Goal: Task Accomplishment & Management: Use online tool/utility

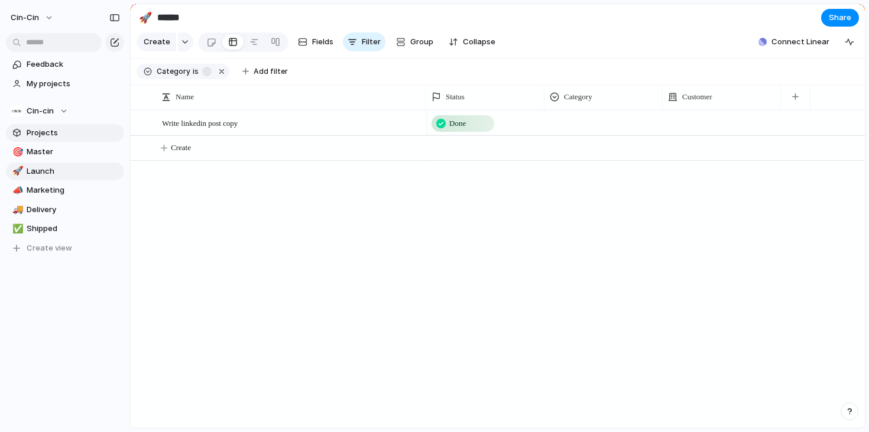
click at [35, 135] on span "Projects" at bounding box center [73, 133] width 93 height 12
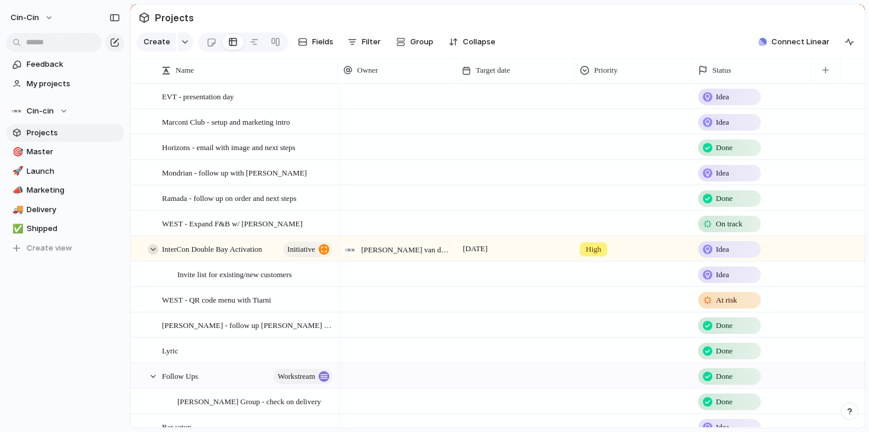
click at [156, 248] on div at bounding box center [153, 249] width 11 height 11
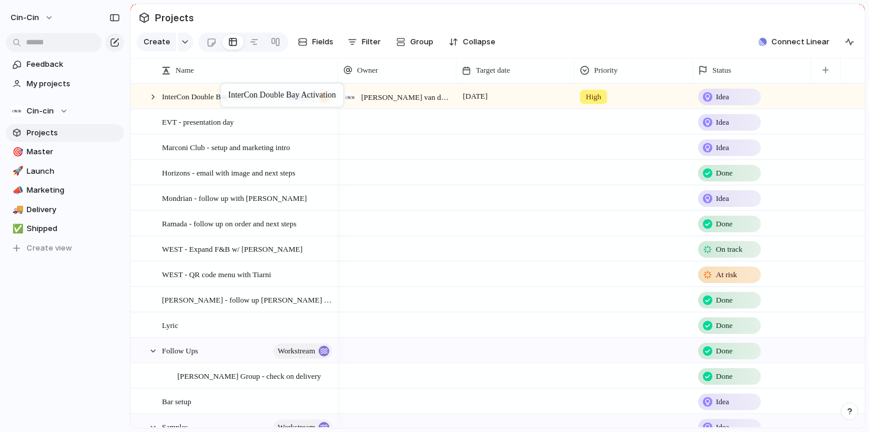
drag, startPoint x: 236, startPoint y: 255, endPoint x: 226, endPoint y: 87, distance: 168.1
click at [153, 95] on div at bounding box center [153, 97] width 11 height 11
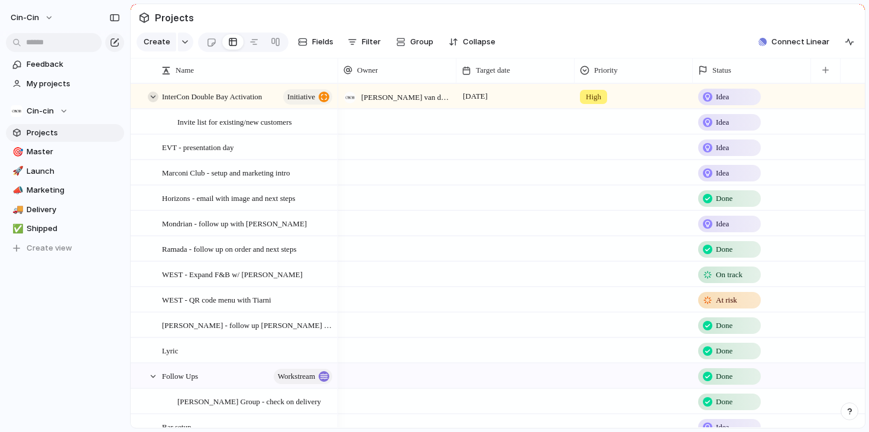
click at [153, 95] on div at bounding box center [153, 97] width 11 height 11
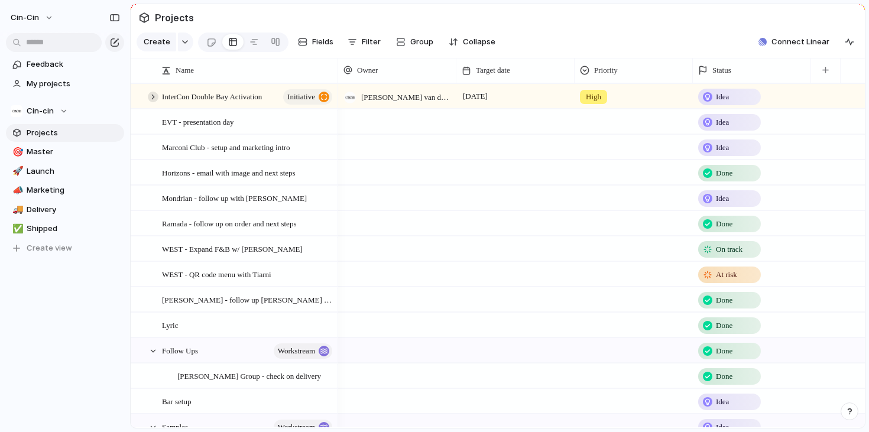
click at [153, 95] on div at bounding box center [153, 97] width 11 height 11
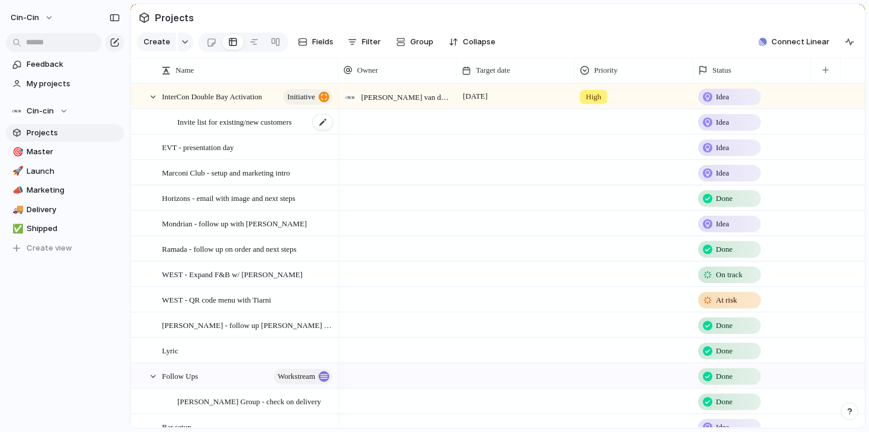
click at [207, 124] on span "Invite list for existing/new customers" at bounding box center [234, 122] width 115 height 14
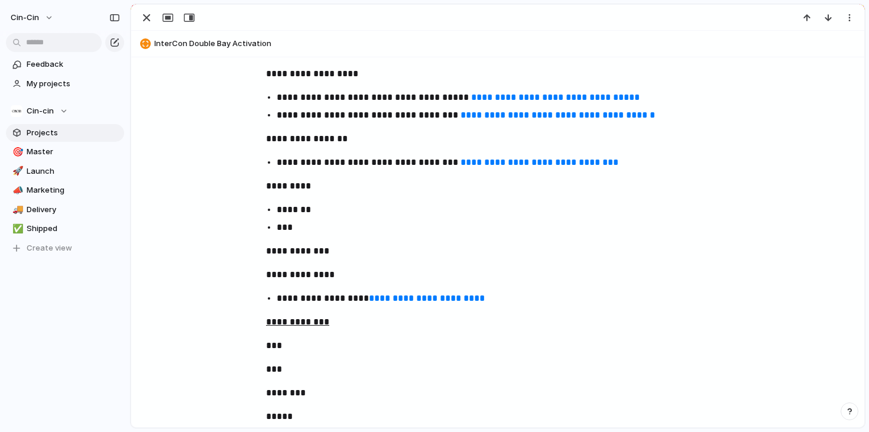
scroll to position [247, 0]
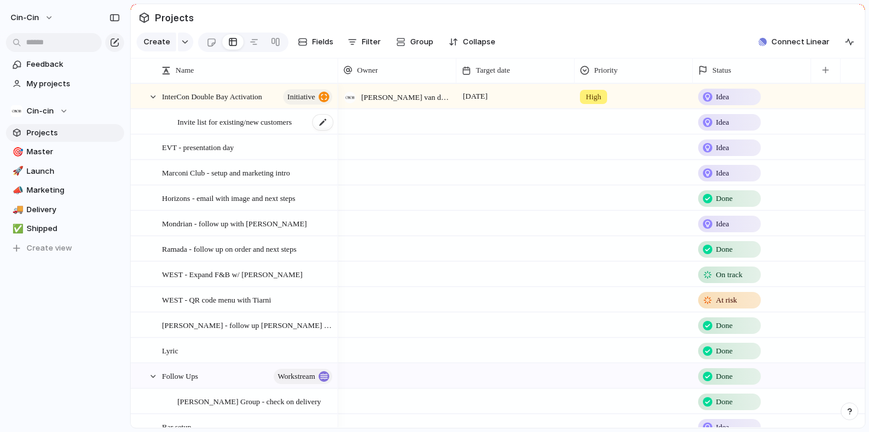
click at [218, 121] on span "Invite list for existing/new customers" at bounding box center [234, 122] width 115 height 14
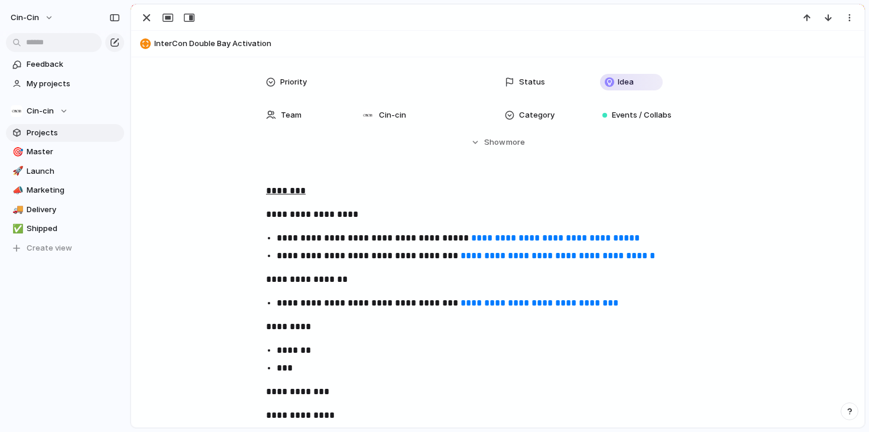
scroll to position [83, 0]
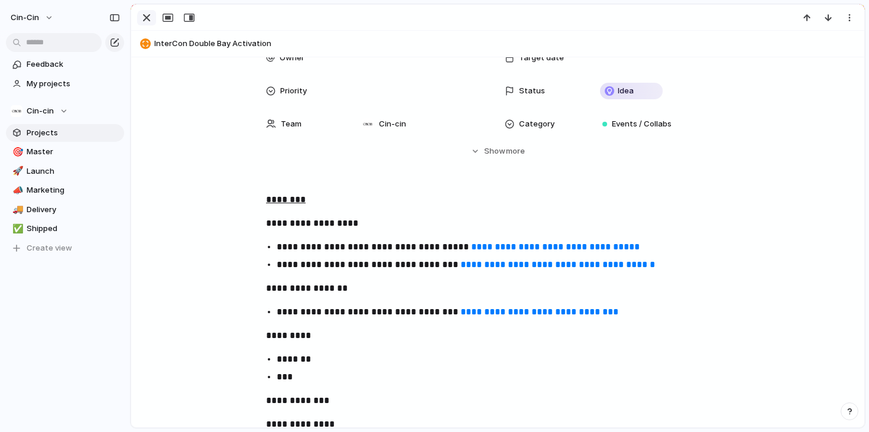
click at [148, 18] on div "button" at bounding box center [146, 18] width 14 height 14
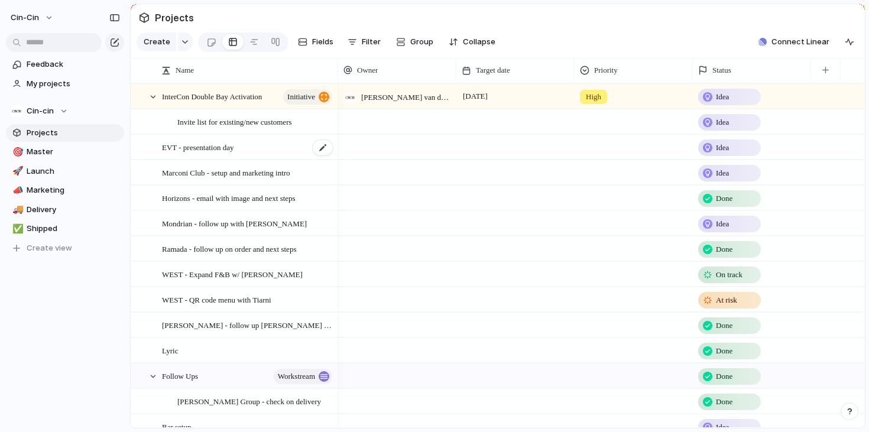
scroll to position [112, 0]
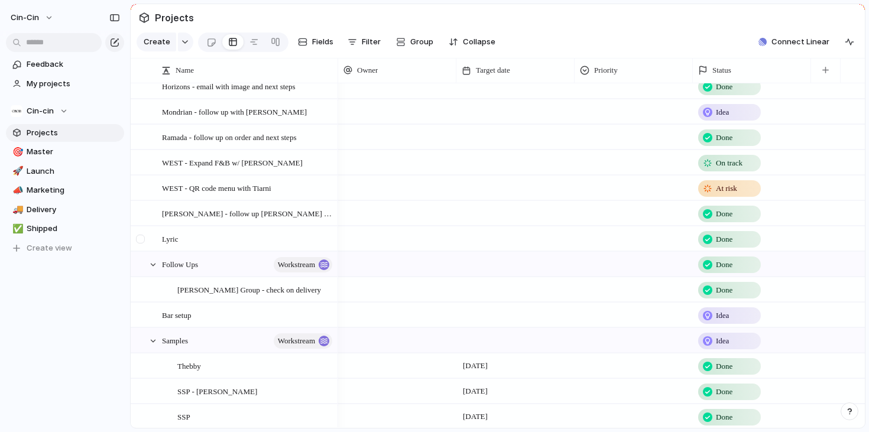
click at [144, 237] on div at bounding box center [140, 239] width 9 height 9
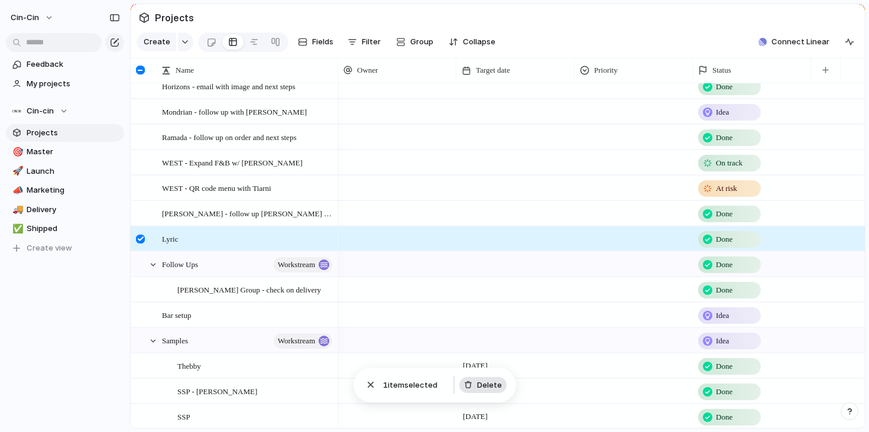
click at [470, 384] on div "button" at bounding box center [468, 385] width 8 height 8
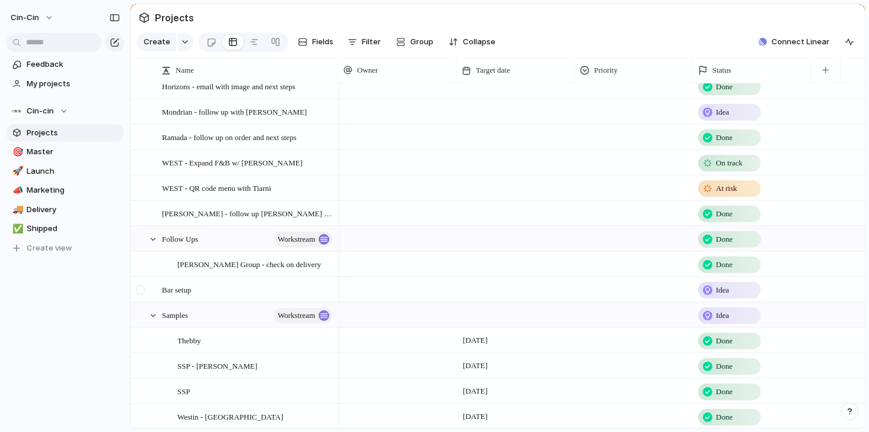
click at [140, 288] on div at bounding box center [140, 289] width 9 height 9
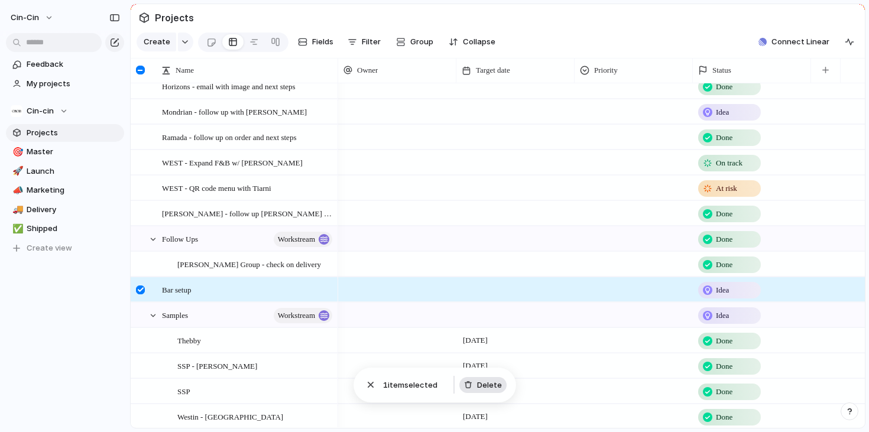
click at [482, 386] on span "Delete" at bounding box center [489, 385] width 25 height 12
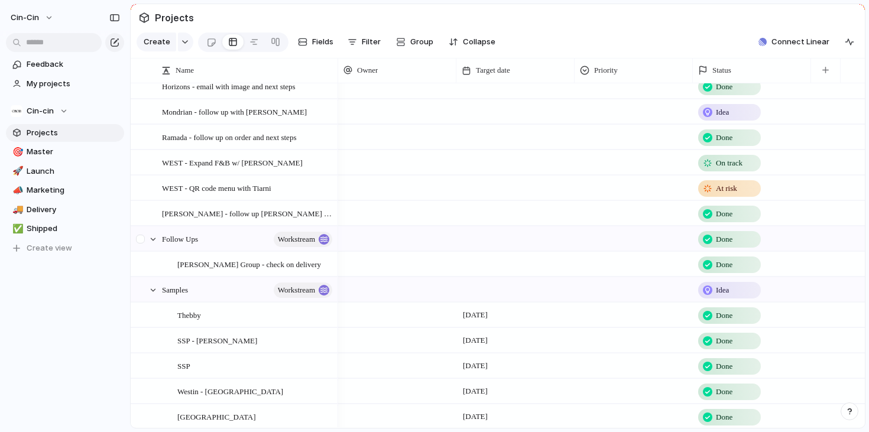
click at [139, 239] on div at bounding box center [140, 239] width 9 height 9
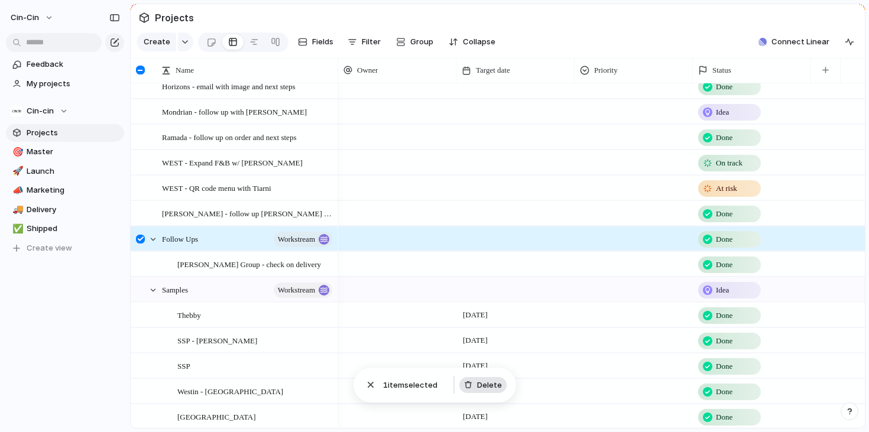
click at [488, 387] on span "Delete" at bounding box center [489, 385] width 25 height 12
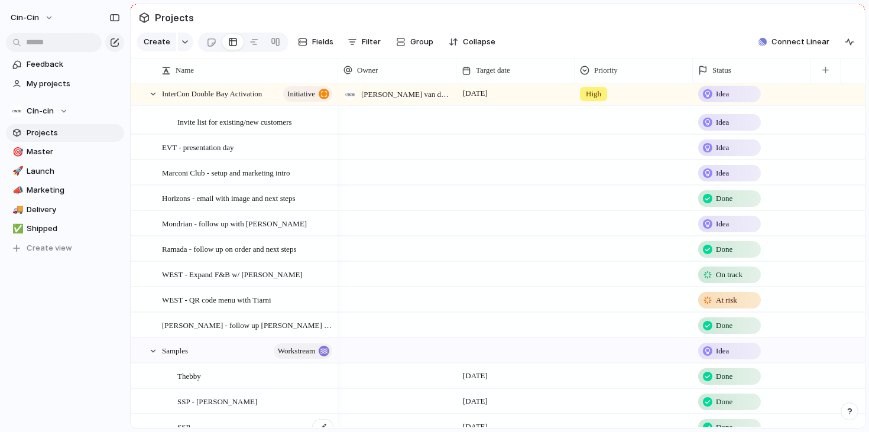
scroll to position [0, 0]
click at [151, 93] on div at bounding box center [153, 97] width 11 height 11
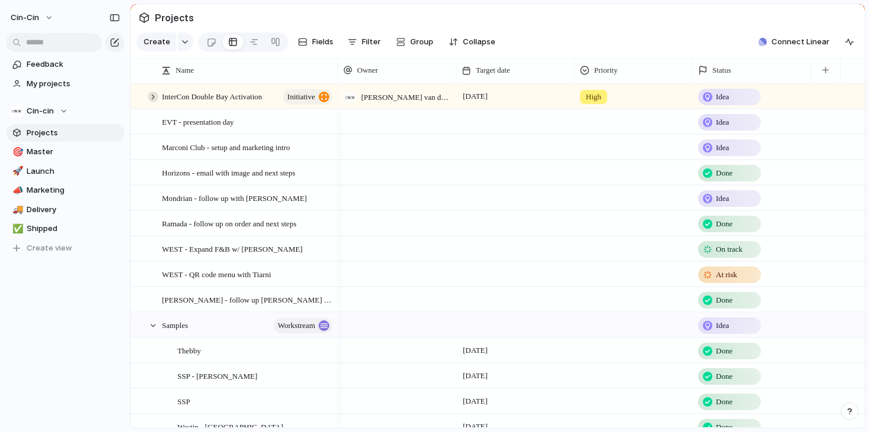
click at [153, 98] on div at bounding box center [153, 97] width 11 height 11
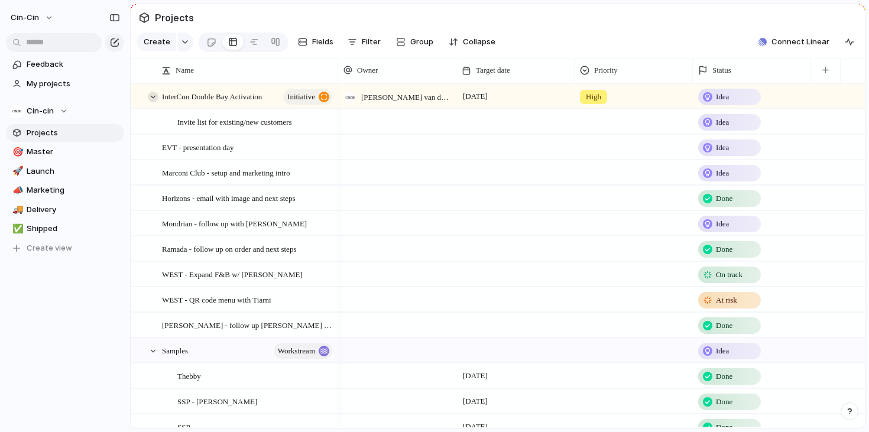
click at [153, 98] on div at bounding box center [153, 97] width 11 height 11
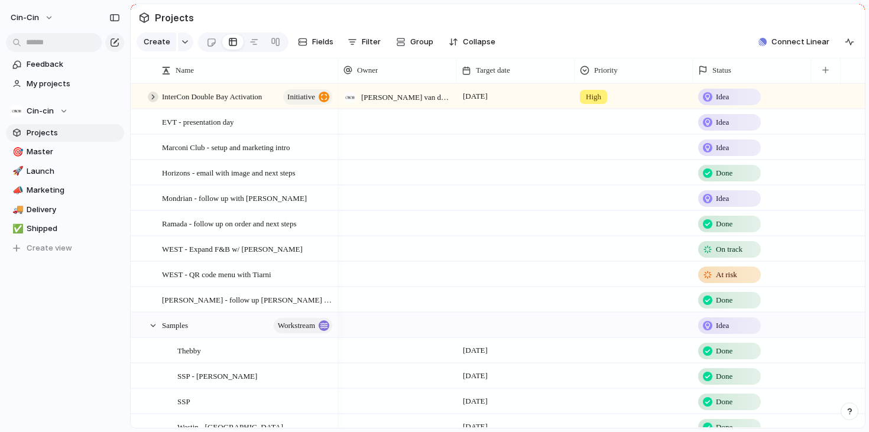
click at [154, 98] on div at bounding box center [153, 97] width 11 height 11
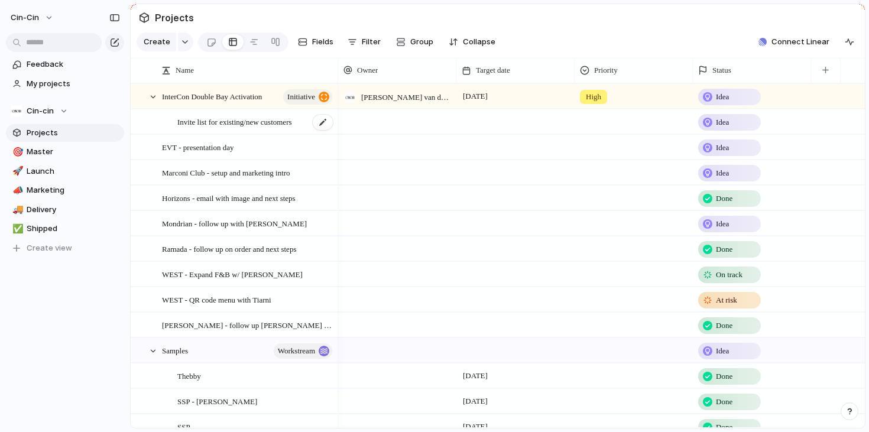
click at [204, 122] on span "Invite list for existing/new customers" at bounding box center [234, 122] width 115 height 14
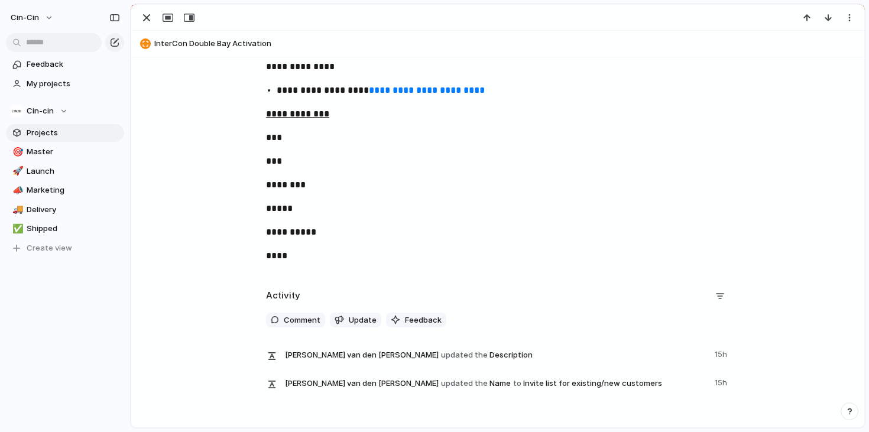
scroll to position [410, 0]
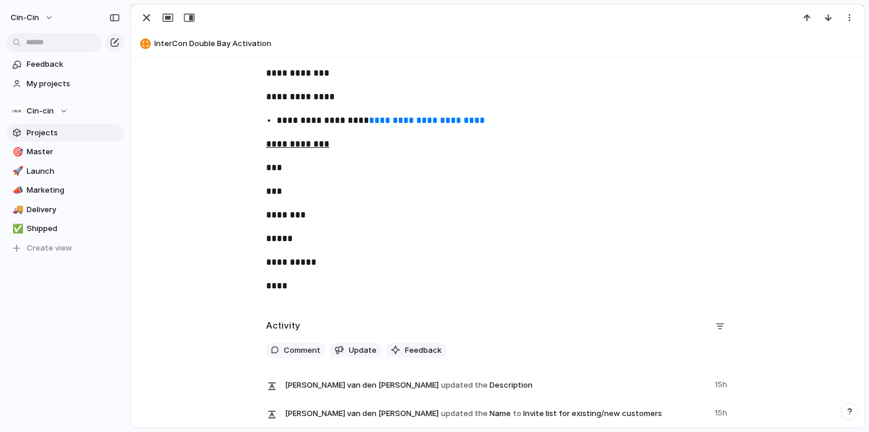
click at [304, 286] on p "****" at bounding box center [497, 286] width 463 height 14
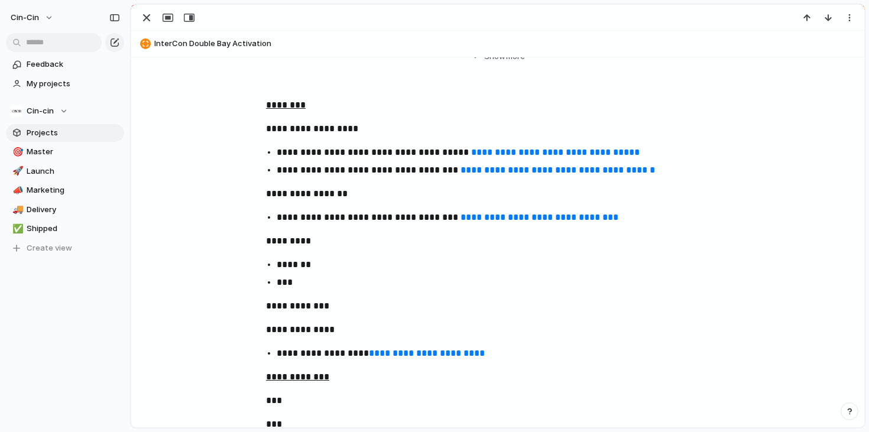
scroll to position [165, 0]
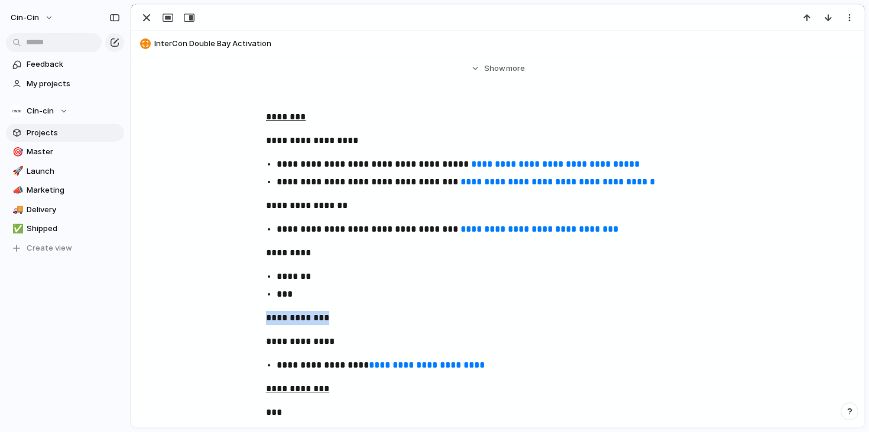
drag, startPoint x: 346, startPoint y: 317, endPoint x: 207, endPoint y: 316, distance: 138.9
click at [210, 316] on div "**********" at bounding box center [497, 376] width 704 height 532
click at [295, 322] on p "**********" at bounding box center [497, 318] width 463 height 14
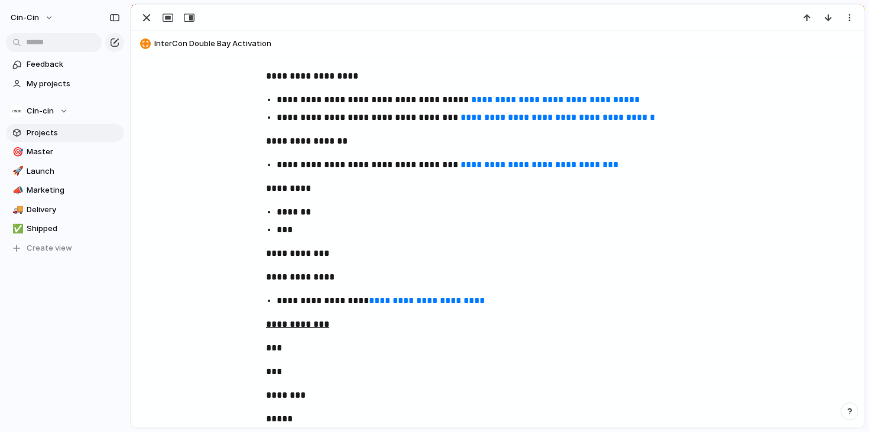
scroll to position [260, 0]
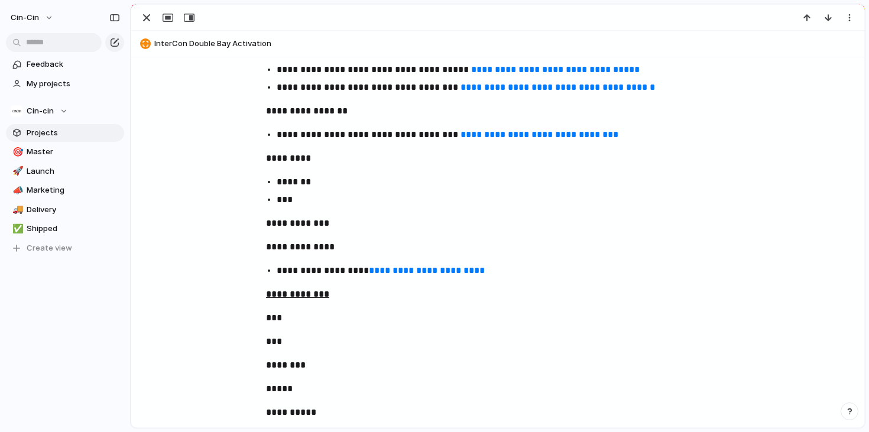
click at [347, 222] on p "**********" at bounding box center [497, 223] width 463 height 14
drag, startPoint x: 349, startPoint y: 221, endPoint x: 245, endPoint y: 221, distance: 103.4
click at [246, 221] on div "**********" at bounding box center [497, 281] width 704 height 532
copy p "**********"
click at [514, 269] on p "**********" at bounding box center [508, 271] width 463 height 14
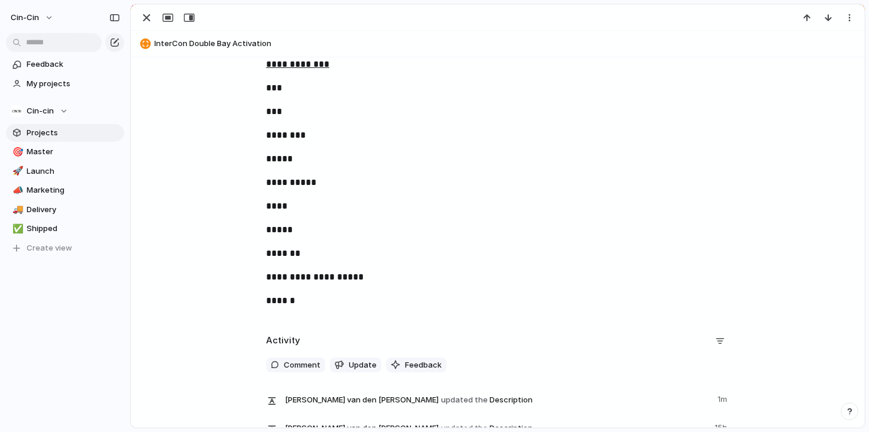
scroll to position [549, 0]
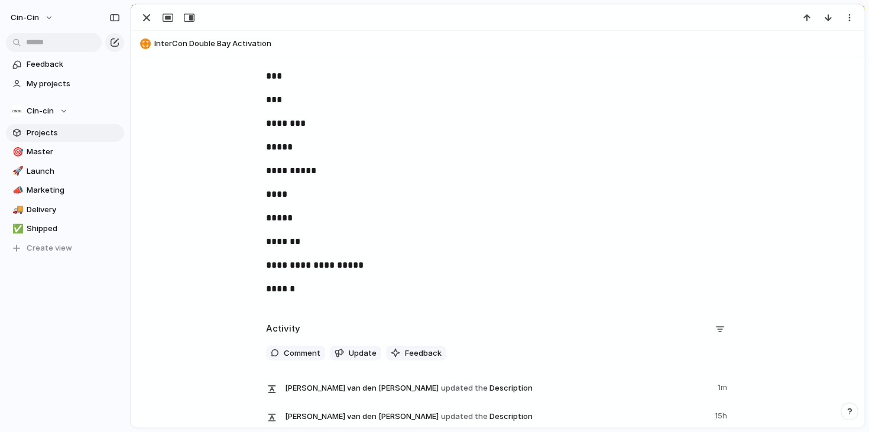
click at [354, 290] on p "******" at bounding box center [497, 289] width 463 height 14
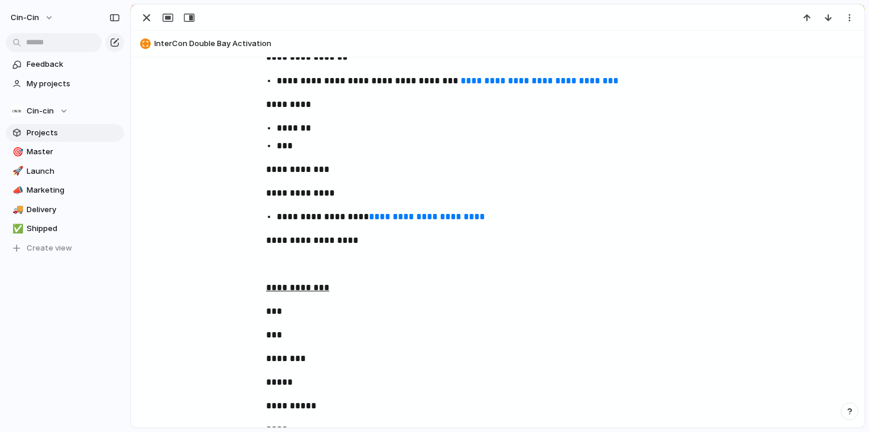
scroll to position [285, 0]
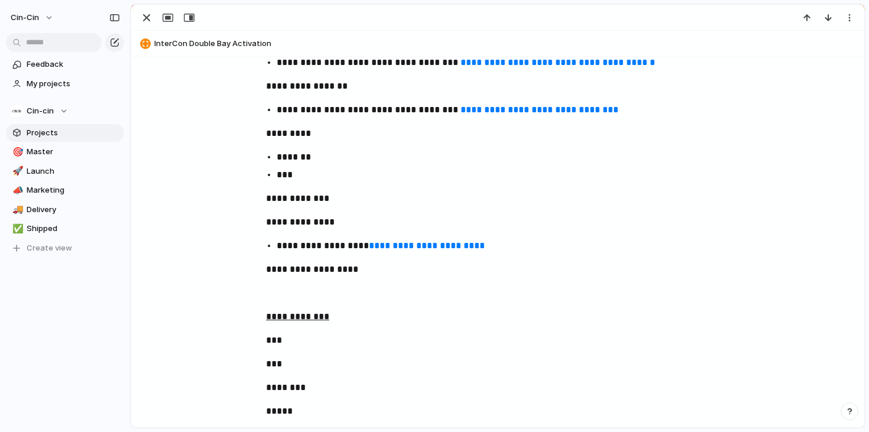
click at [288, 291] on p at bounding box center [497, 293] width 463 height 14
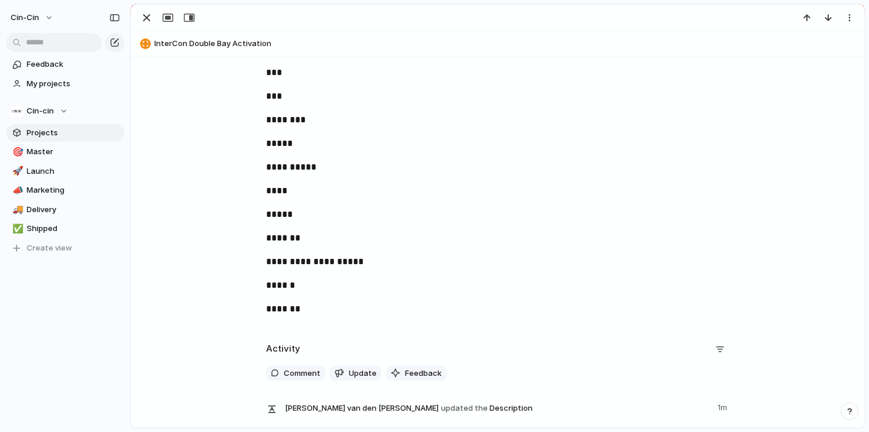
scroll to position [447, 0]
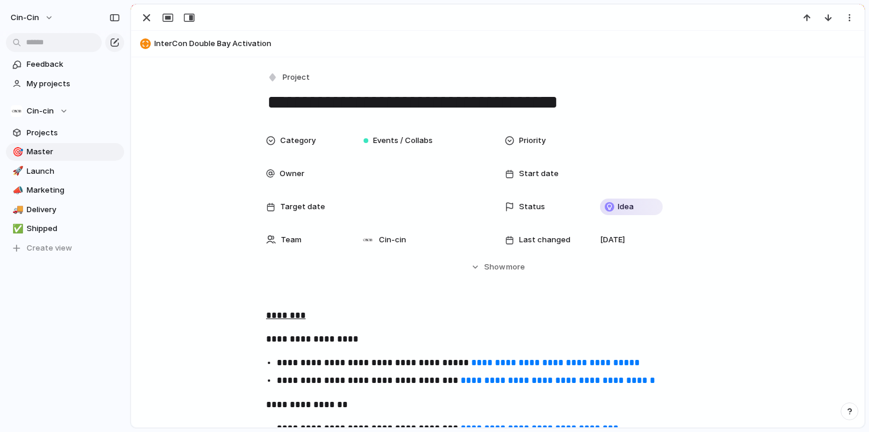
scroll to position [310, 0]
